Goal: Complete application form

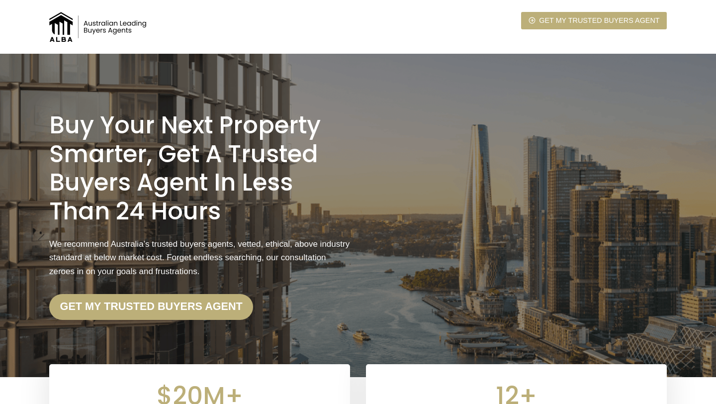
click at [106, 22] on img at bounding box center [98, 27] width 99 height 30
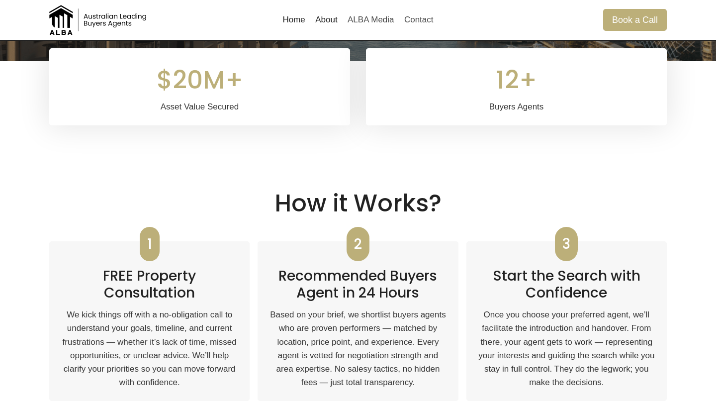
click at [326, 15] on link "About" at bounding box center [326, 20] width 32 height 24
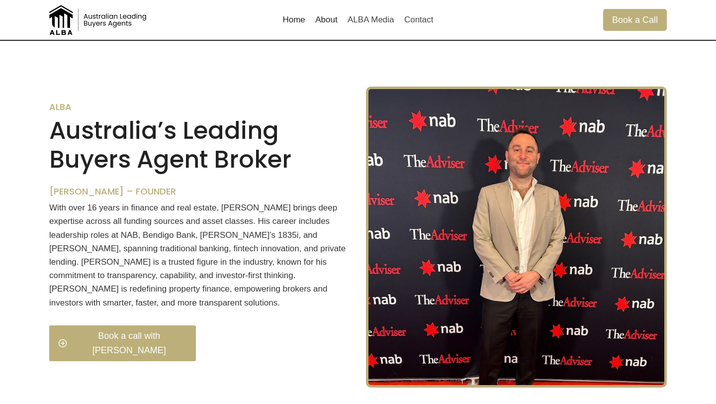
scroll to position [707, 0]
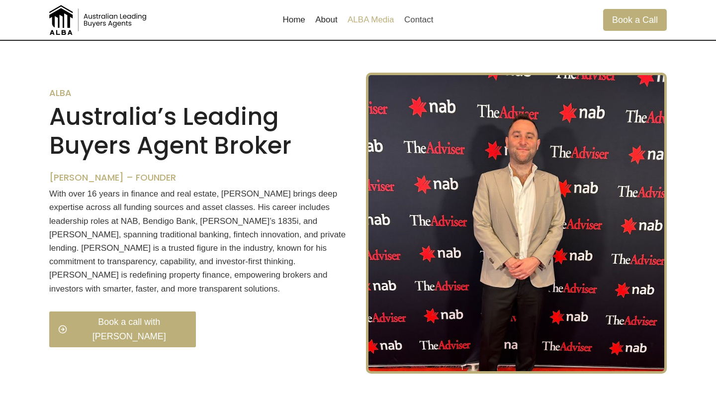
click at [378, 25] on link "ALBA Media" at bounding box center [371, 20] width 57 height 24
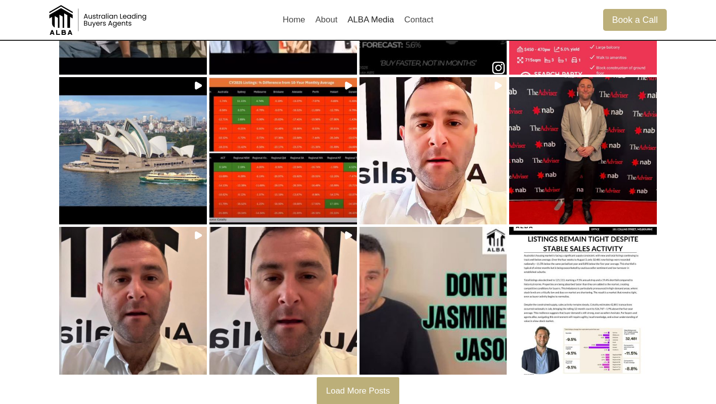
scroll to position [236, 0]
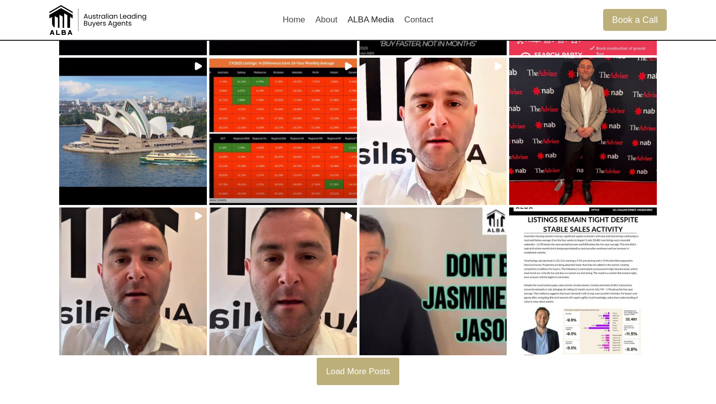
click at [380, 359] on button "Load More Posts" at bounding box center [358, 371] width 83 height 27
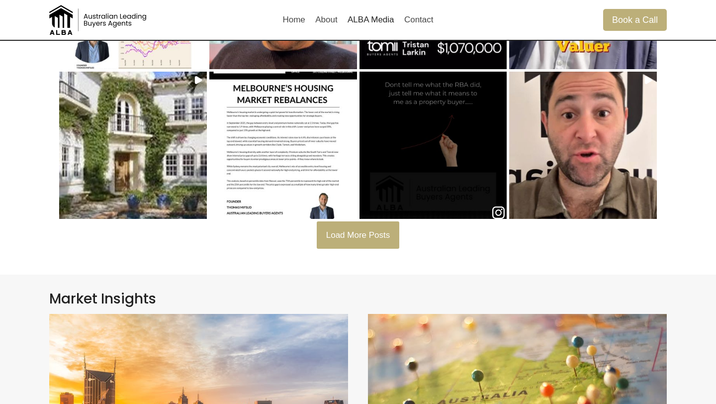
scroll to position [847, 0]
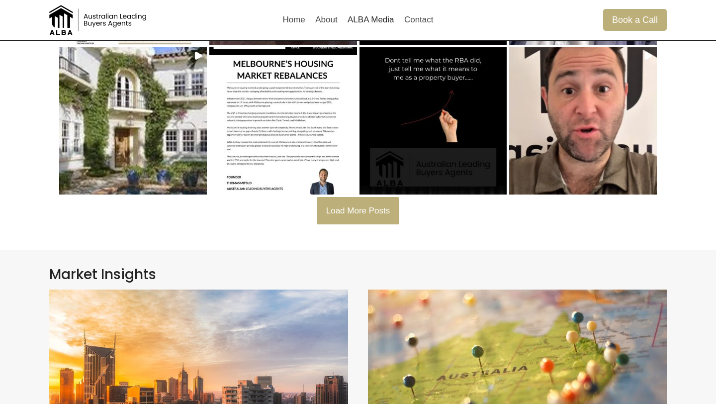
click at [361, 204] on button "Load More Posts" at bounding box center [358, 210] width 83 height 27
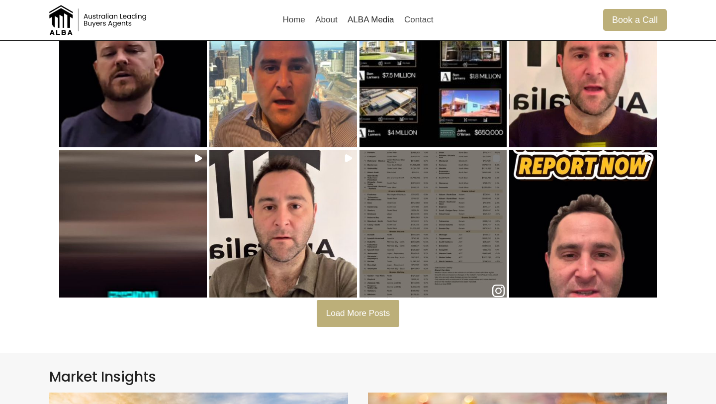
scroll to position [1208, 0]
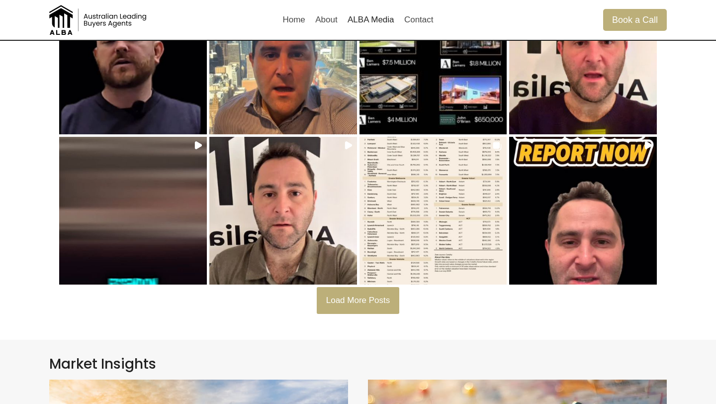
click at [345, 306] on button "Load More Posts" at bounding box center [358, 300] width 83 height 27
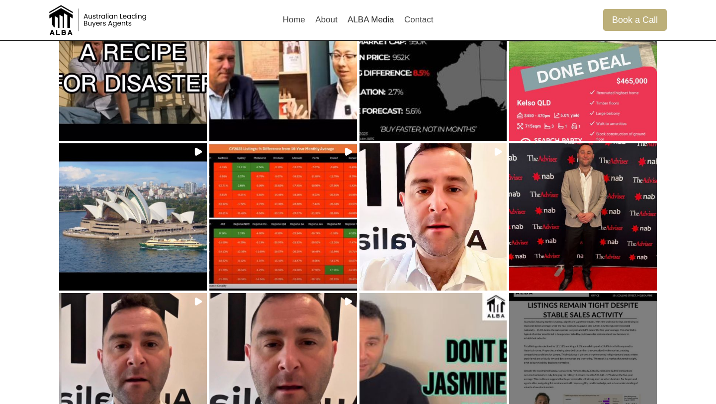
scroll to position [0, 0]
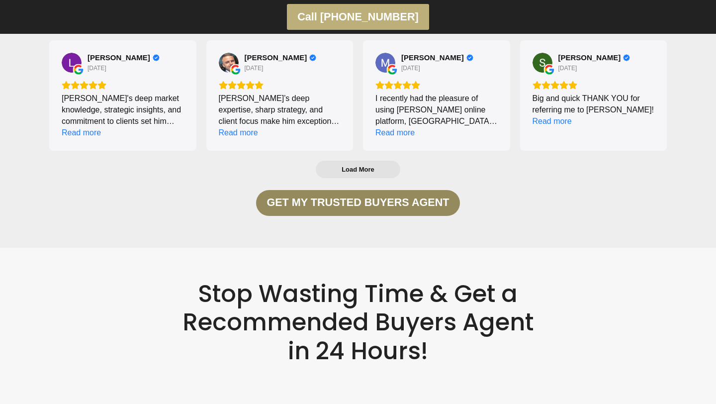
scroll to position [1755, 0]
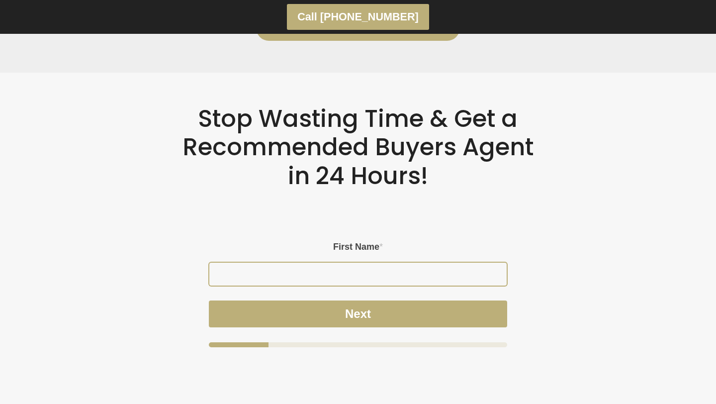
click at [379, 276] on input "First Name *" at bounding box center [357, 274] width 297 height 23
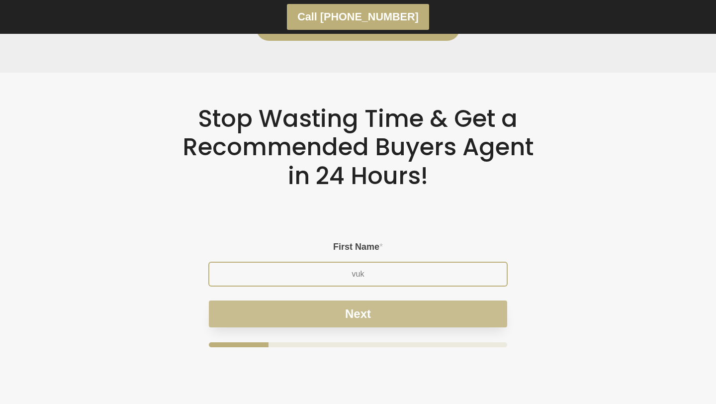
type input "vuk"
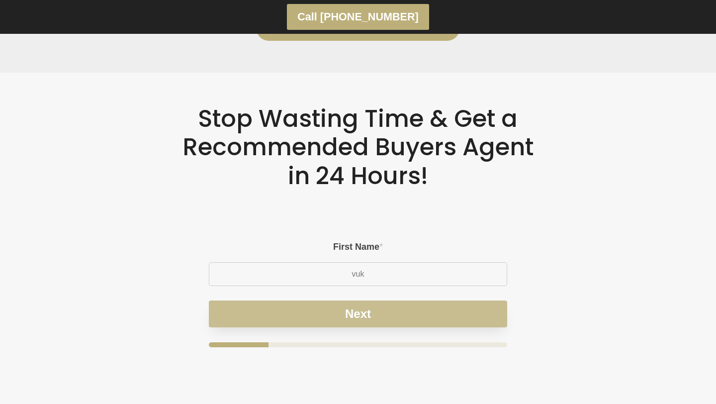
click at [424, 320] on button "Next" at bounding box center [358, 313] width 298 height 27
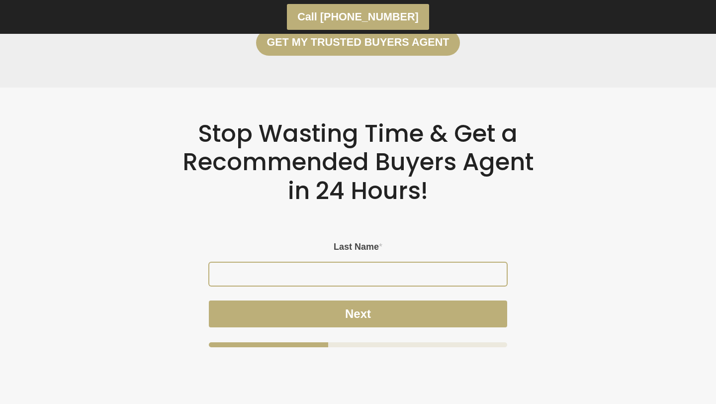
click at [380, 277] on input "Last Name *" at bounding box center [357, 274] width 297 height 23
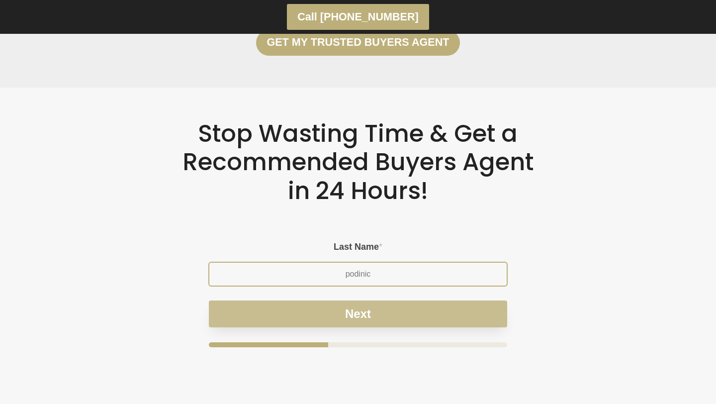
type input "podinic"
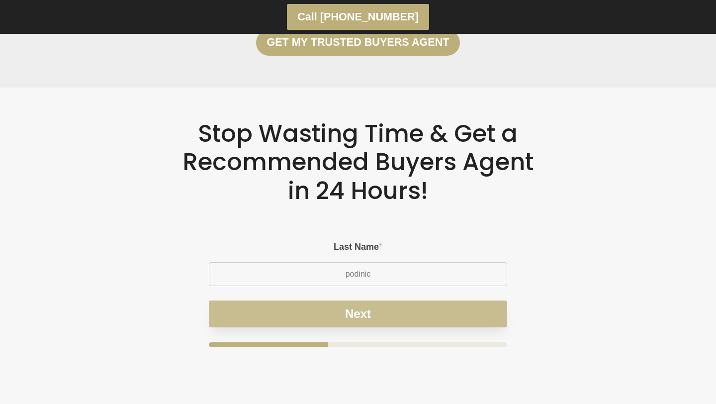
click at [398, 316] on button "Next" at bounding box center [358, 313] width 298 height 27
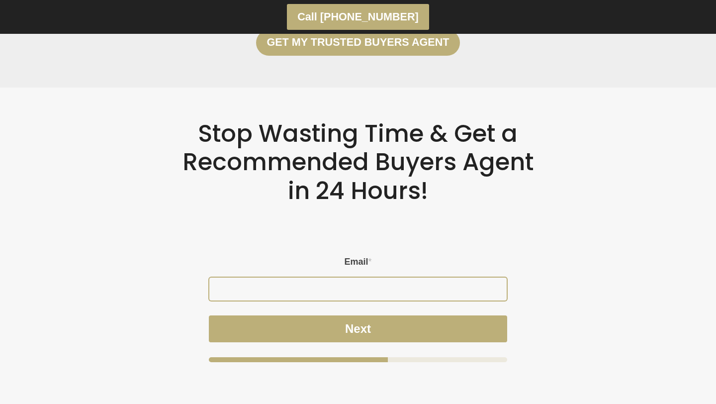
click at [370, 294] on input "Email *" at bounding box center [357, 289] width 297 height 23
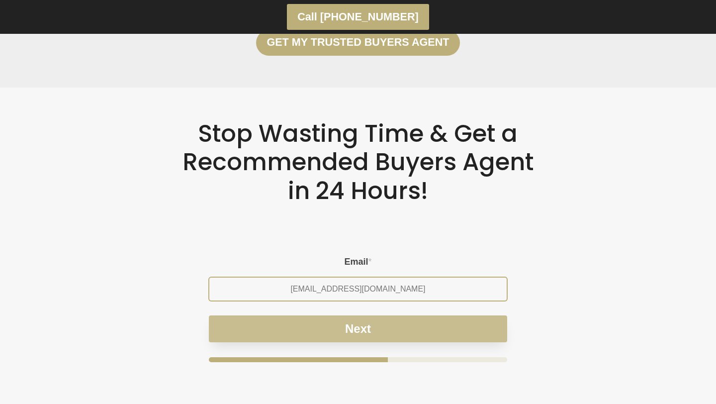
type input "[EMAIL_ADDRESS][DOMAIN_NAME]"
click at [390, 330] on button "Next" at bounding box center [358, 328] width 298 height 27
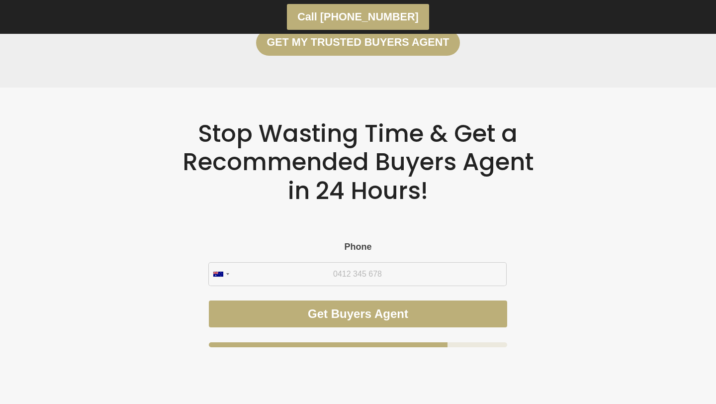
click at [379, 287] on form "Please enable JavaScript in your browser to complete this form. – Step 4 of 4 N…" at bounding box center [358, 294] width 298 height 105
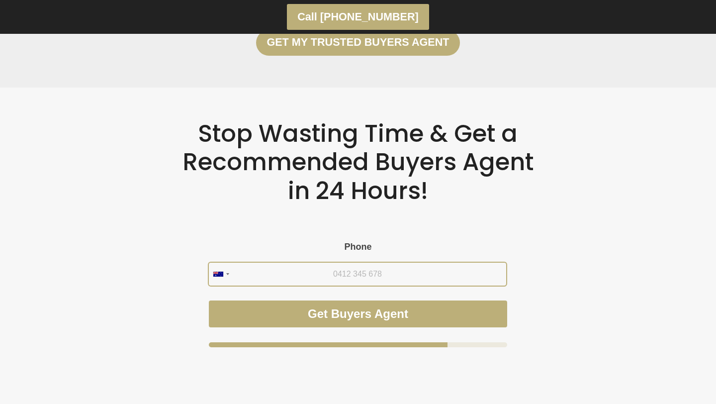
click at [378, 279] on input "Phone" at bounding box center [357, 274] width 297 height 23
type input "0434 255 273"
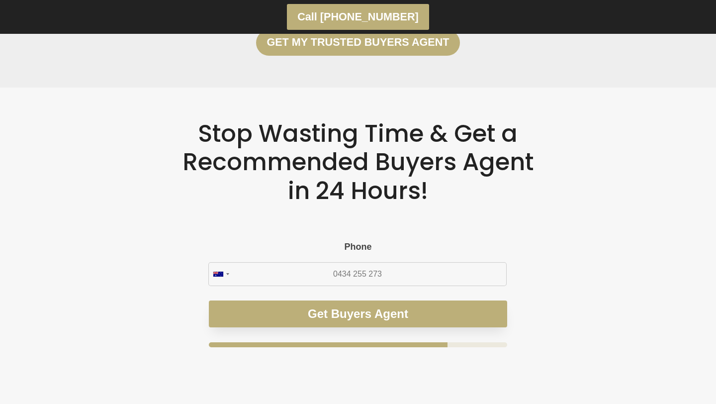
click at [399, 307] on button "Get Buyers Agent" at bounding box center [358, 313] width 298 height 27
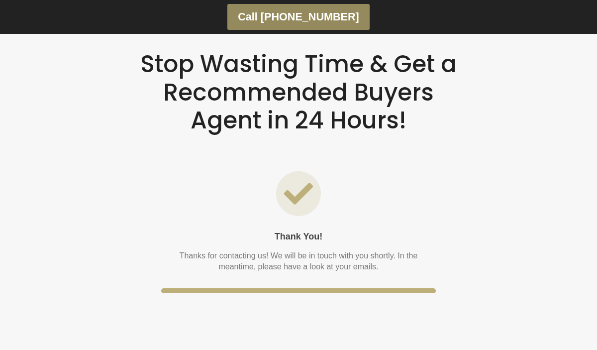
scroll to position [1751, 0]
